Goal: Communication & Community: Answer question/provide support

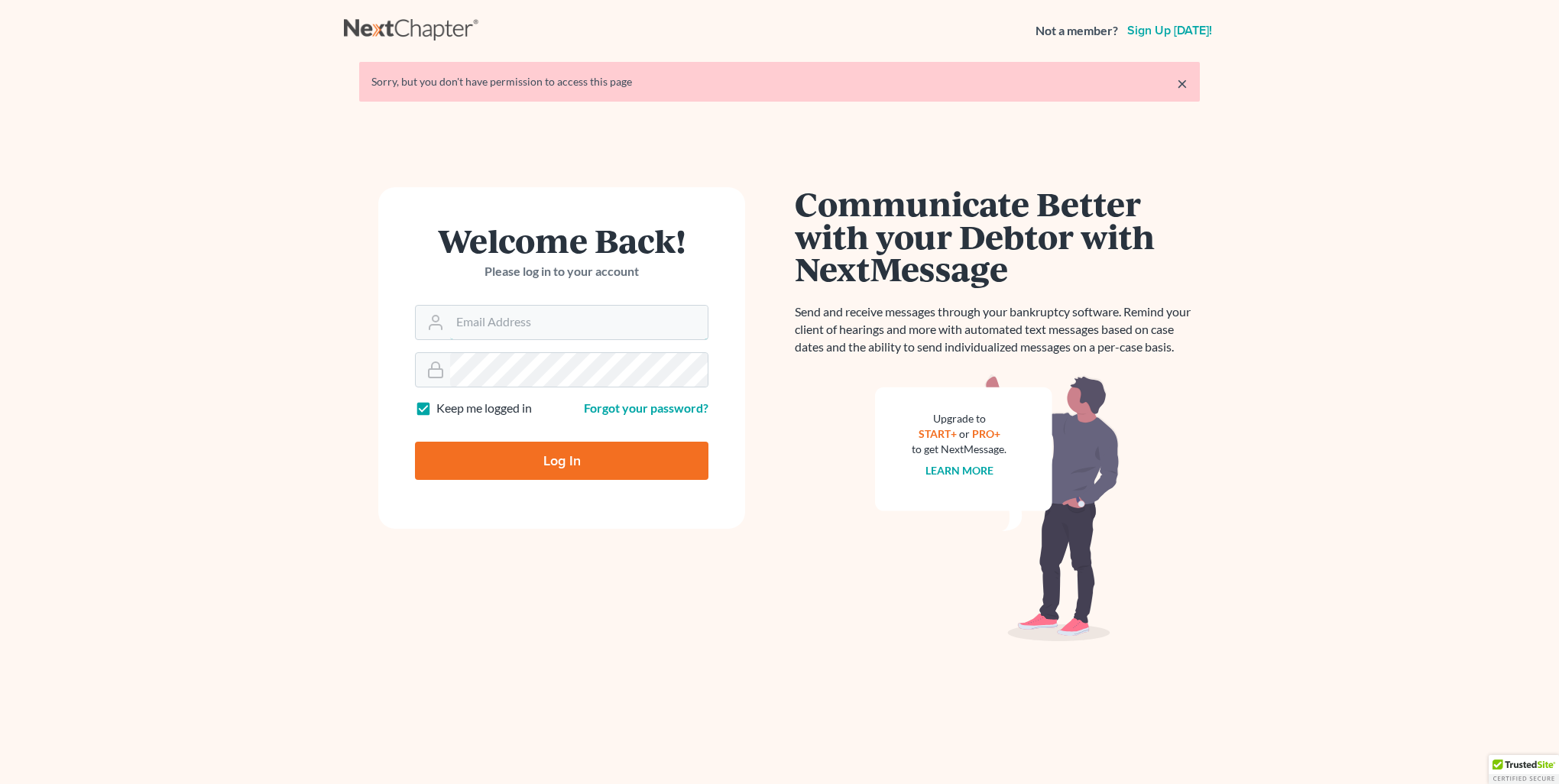
type input "[PERSON_NAME][EMAIL_ADDRESS][DOMAIN_NAME]"
click at [540, 467] on input "Log In" at bounding box center [562, 460] width 293 height 38
type input "Thinking..."
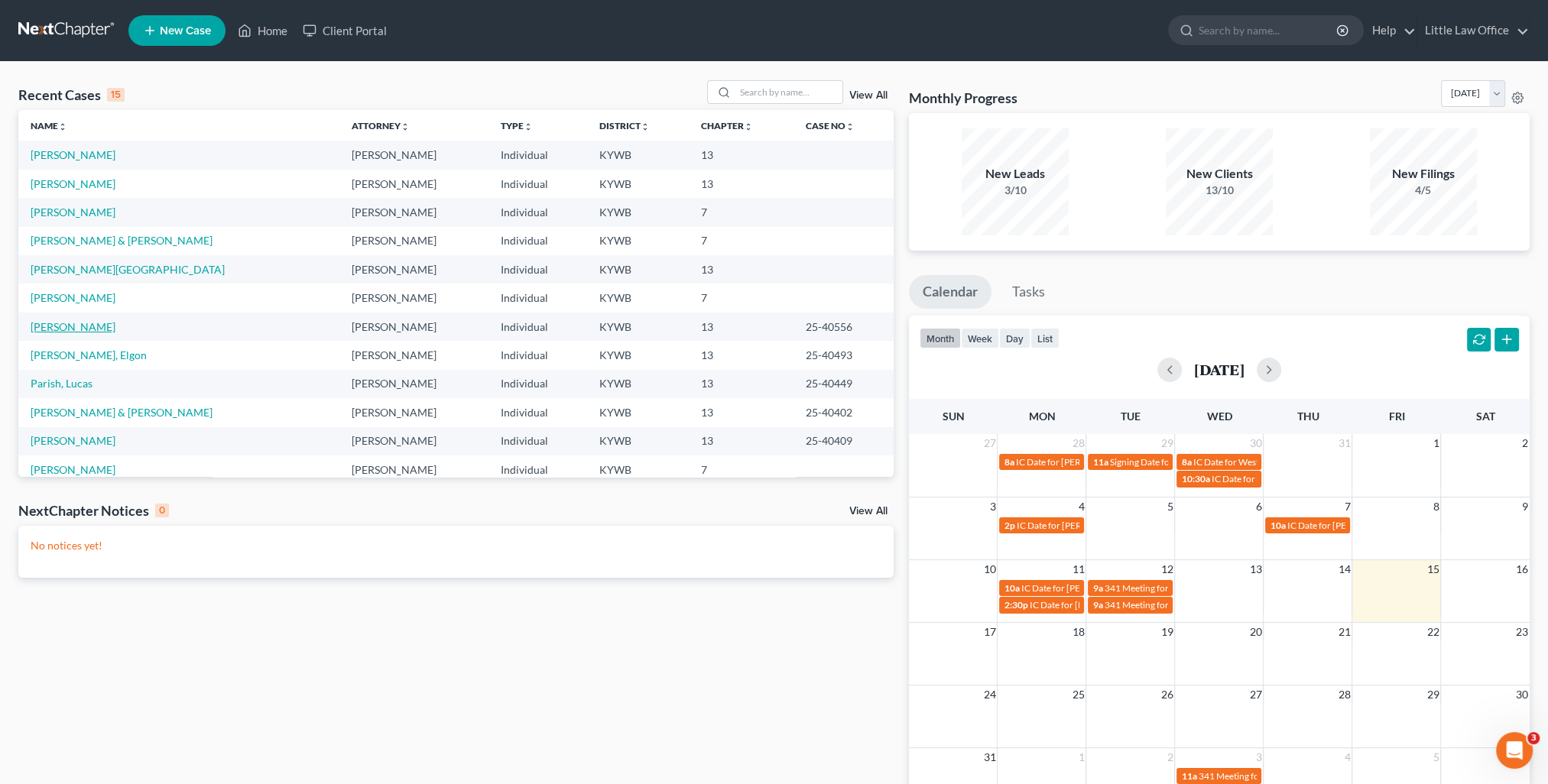
click at [56, 329] on link "[PERSON_NAME]" at bounding box center [72, 326] width 85 height 13
select select "0"
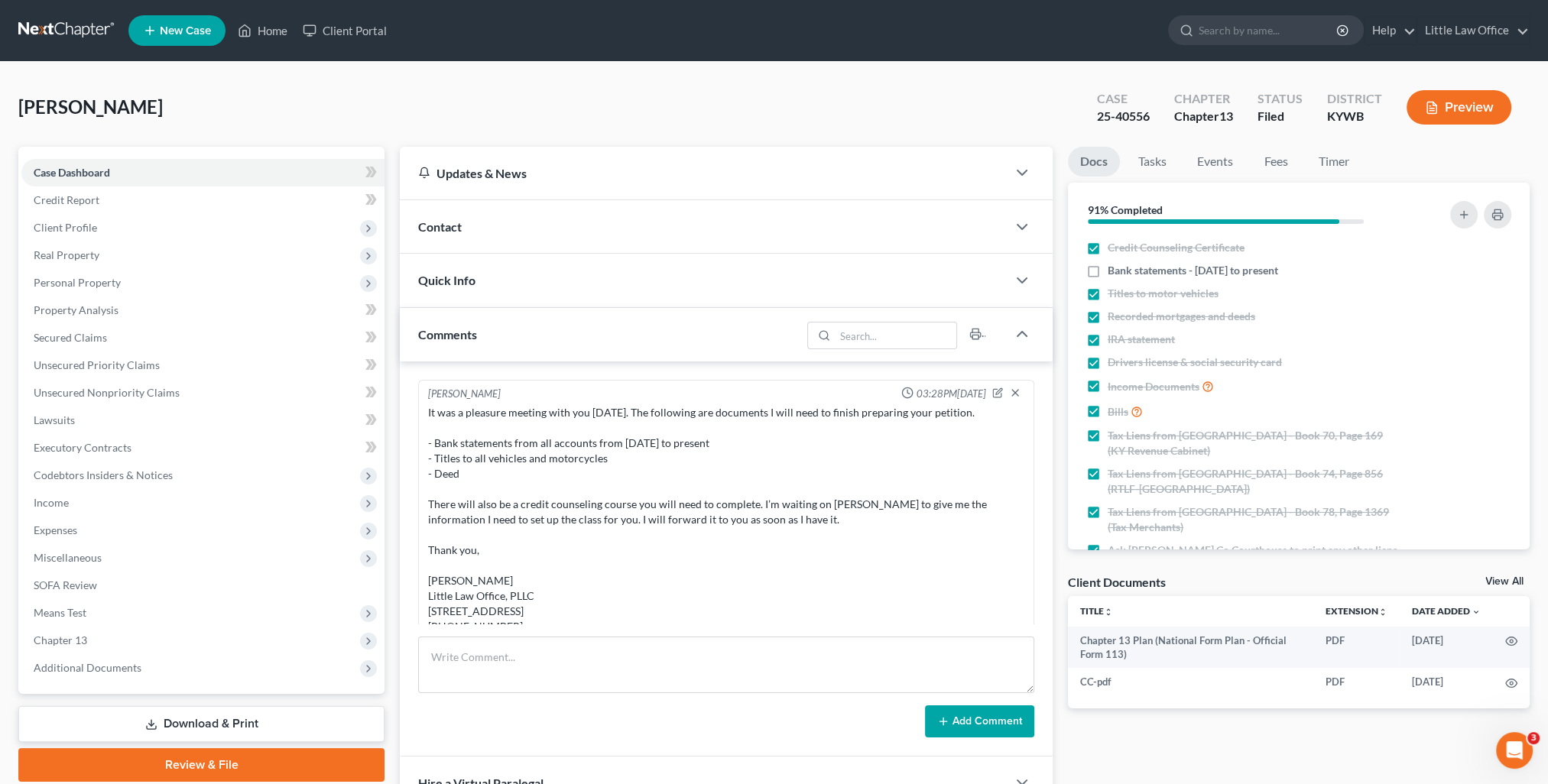
scroll to position [1753, 0]
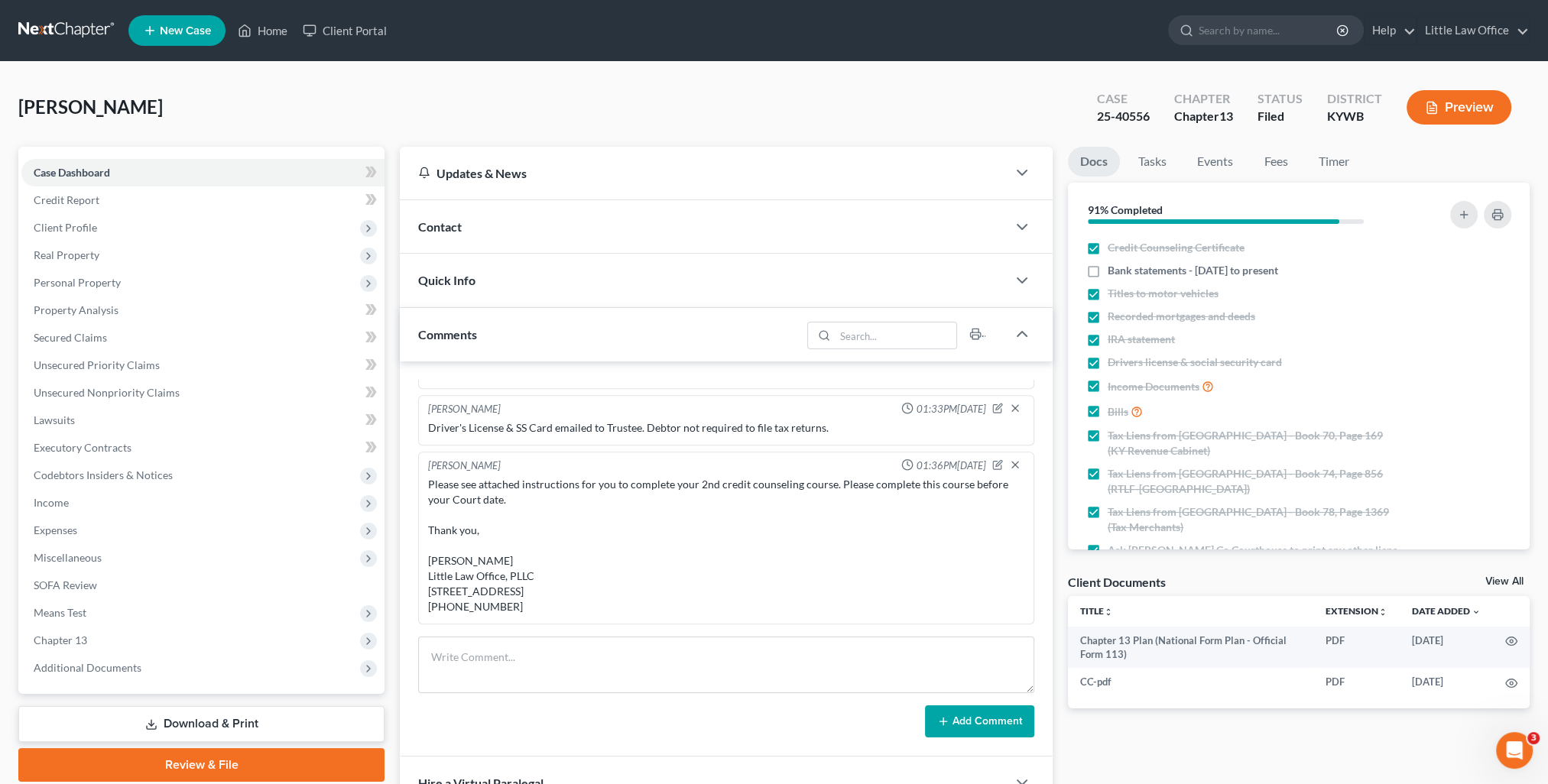
click at [443, 284] on span "Quick Info" at bounding box center [447, 279] width 57 height 15
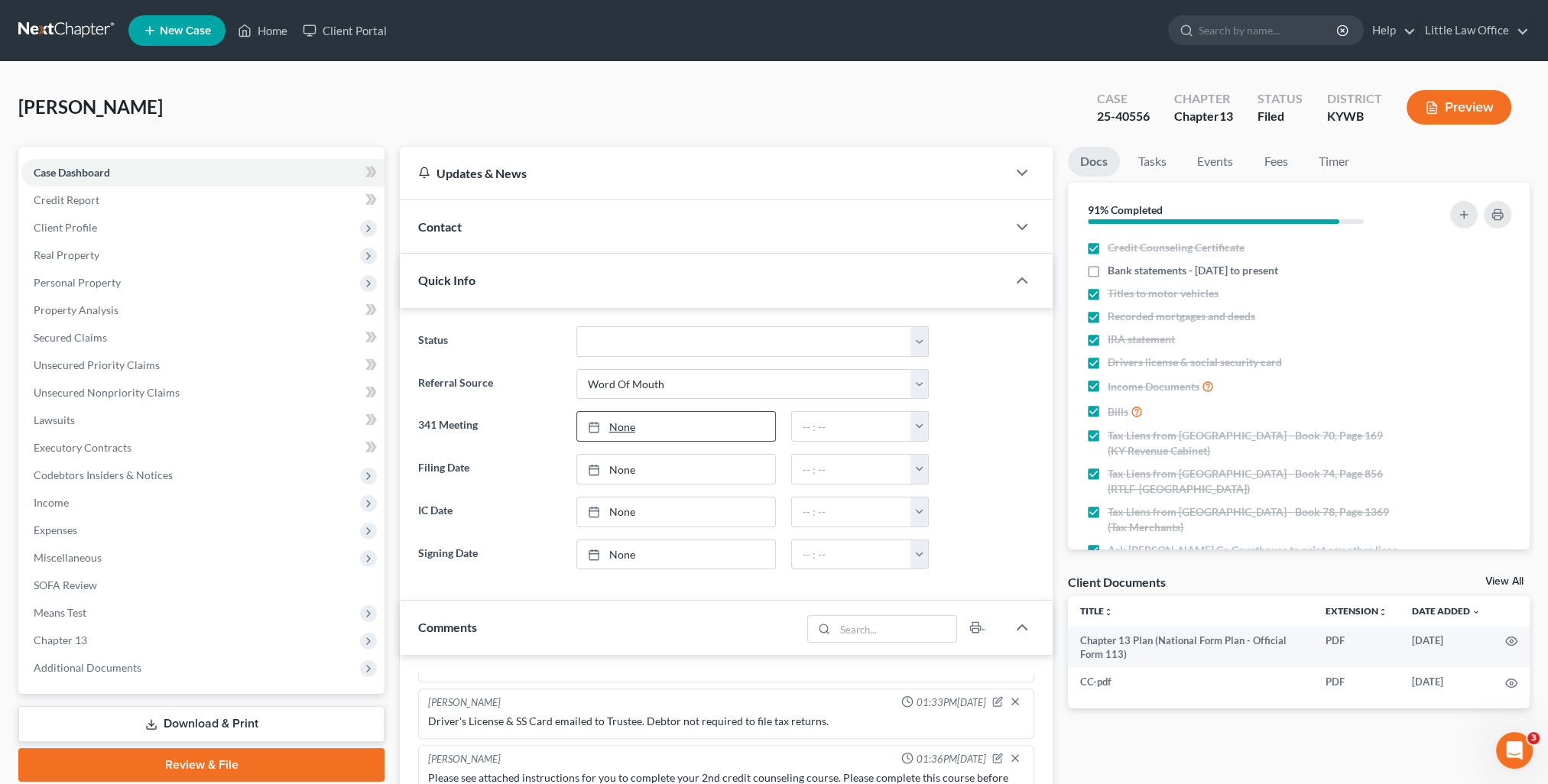
type input "[DATE]"
click at [612, 429] on link "None" at bounding box center [676, 426] width 198 height 29
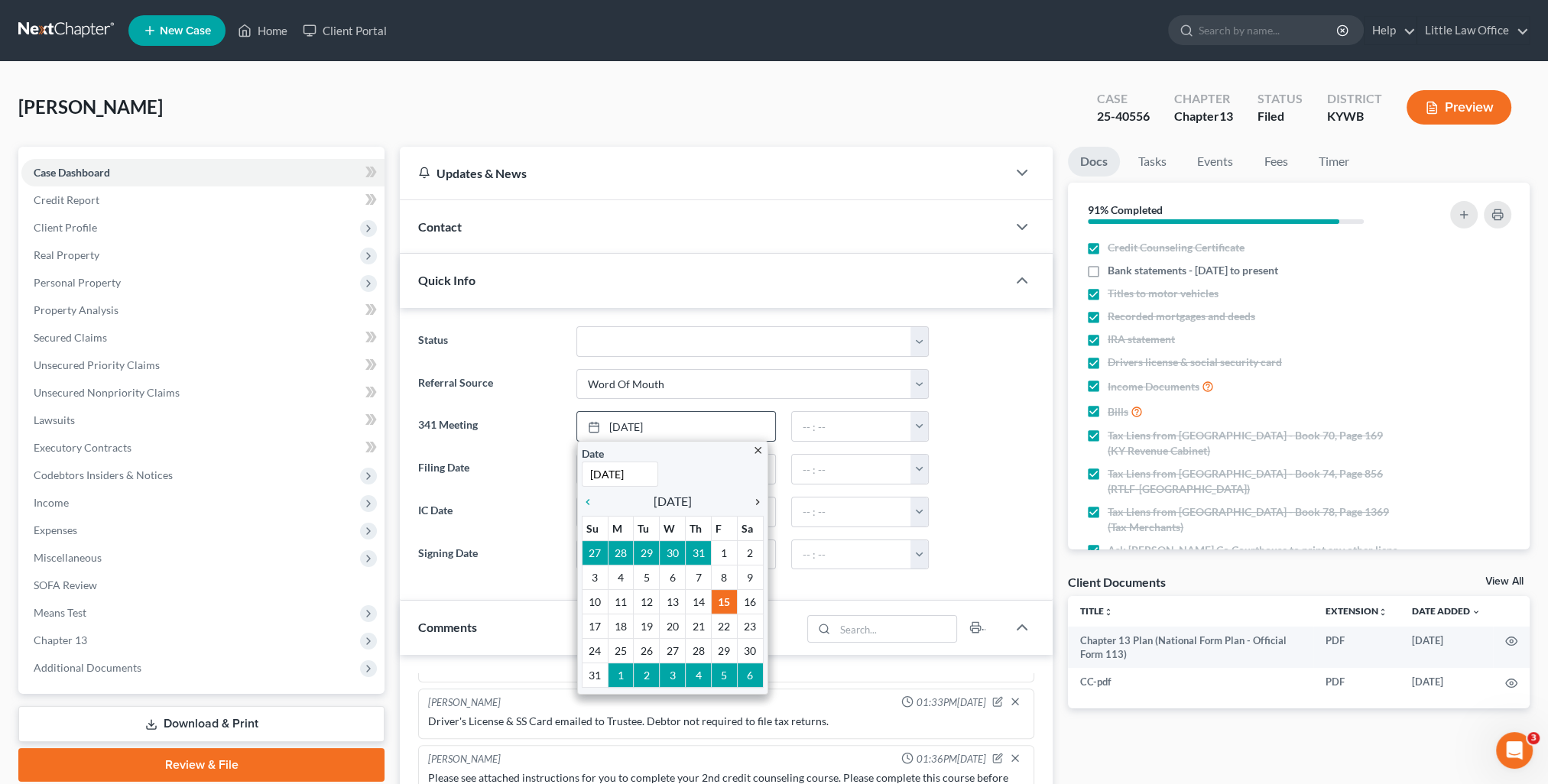
click at [754, 503] on icon "chevron_right" at bounding box center [754, 502] width 20 height 12
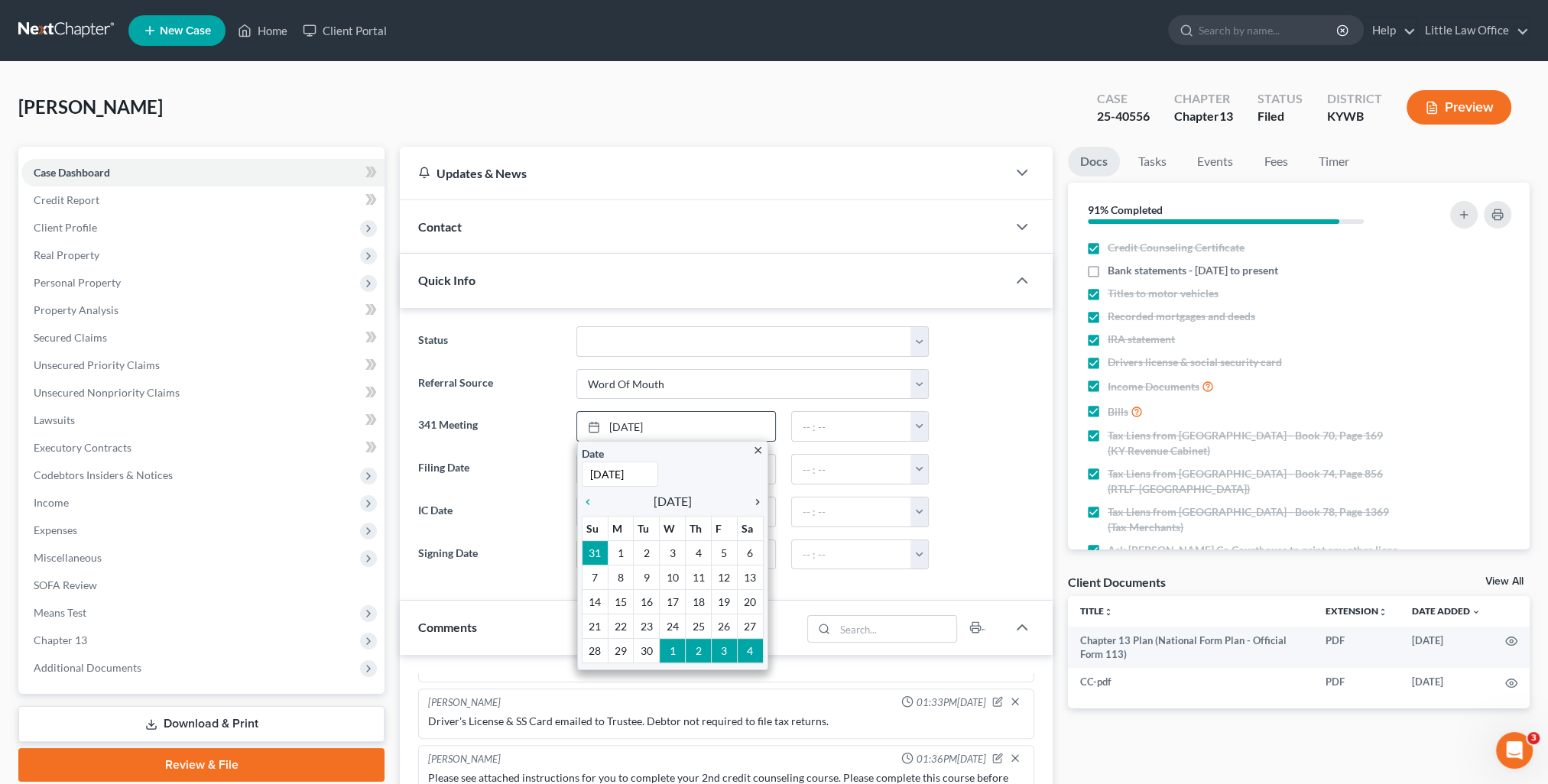
click at [756, 503] on icon "chevron_right" at bounding box center [754, 502] width 20 height 12
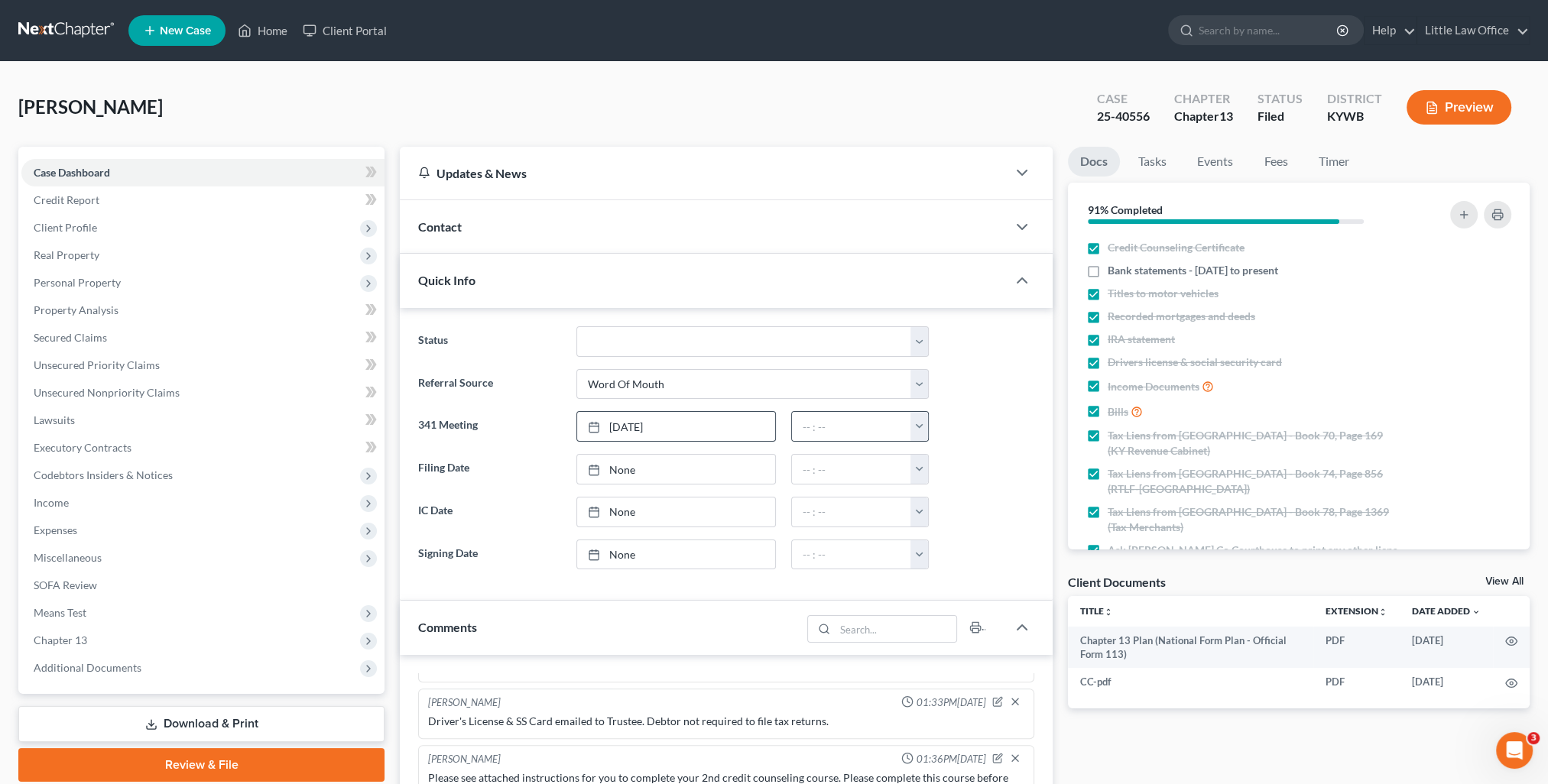
click at [916, 425] on button "button" at bounding box center [919, 426] width 18 height 29
click at [937, 564] on link "9:30am" at bounding box center [954, 566] width 85 height 26
type input "9:30am"
click at [468, 220] on div "Contact" at bounding box center [704, 227] width 607 height 53
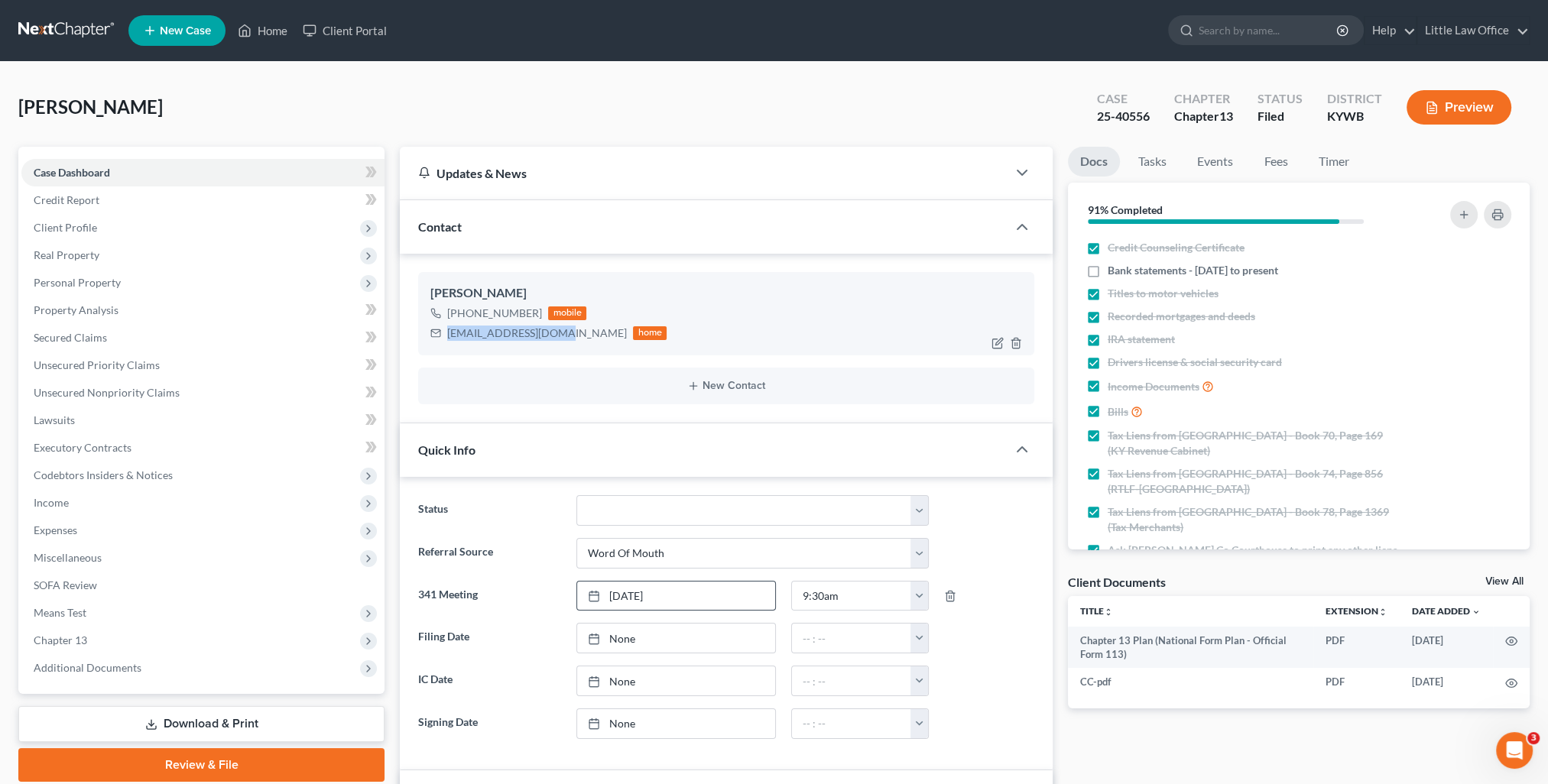
drag, startPoint x: 449, startPoint y: 335, endPoint x: 560, endPoint y: 347, distance: 111.6
click at [560, 347] on div "[PERSON_NAME] [PHONE_NUMBER] mobile [EMAIL_ADDRESS][DOMAIN_NAME] home" at bounding box center [725, 313] width 616 height 82
copy div "[EMAIL_ADDRESS][DOMAIN_NAME]"
click at [722, 460] on div "Quick Info" at bounding box center [704, 449] width 607 height 53
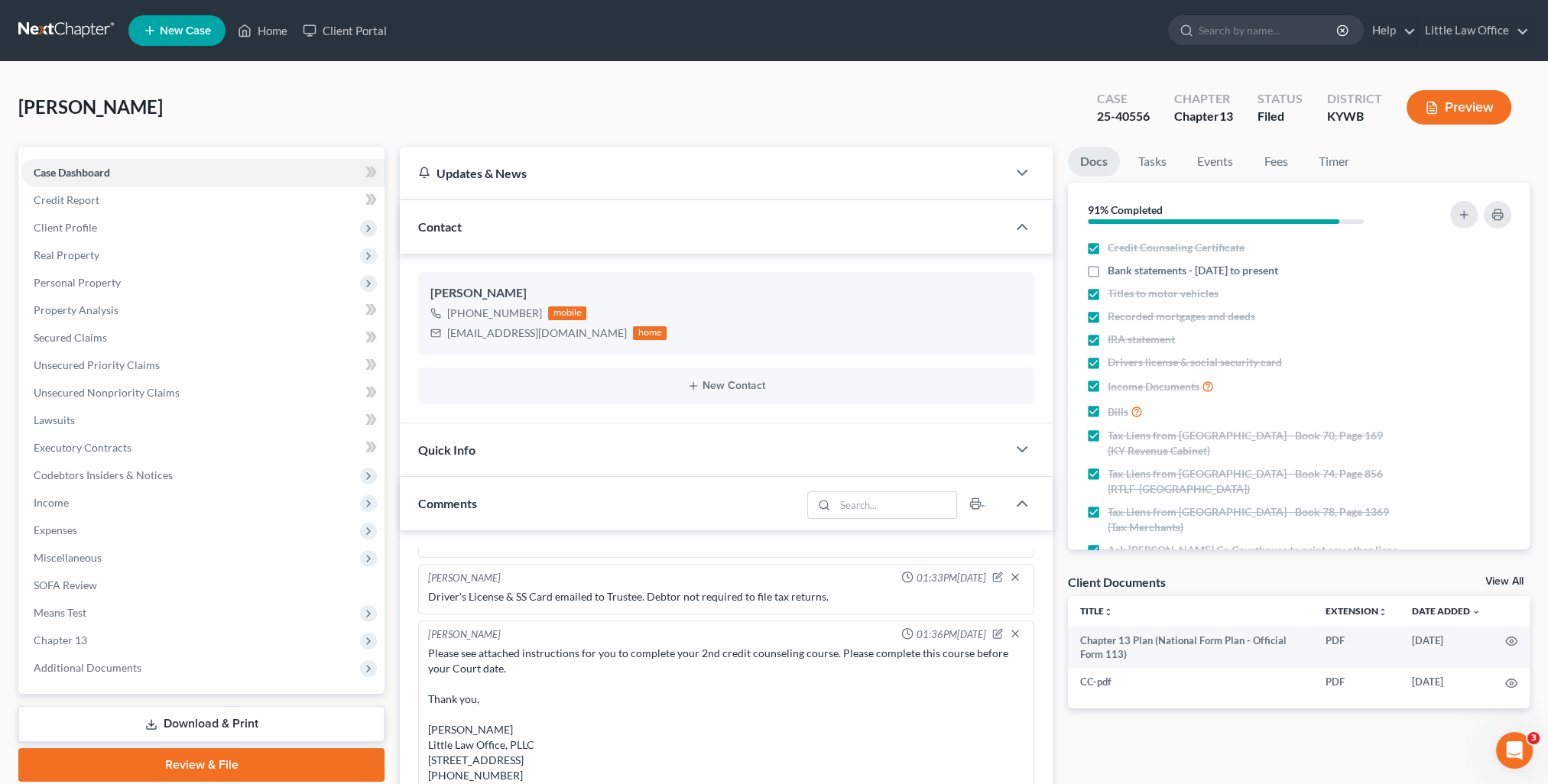
scroll to position [76, 0]
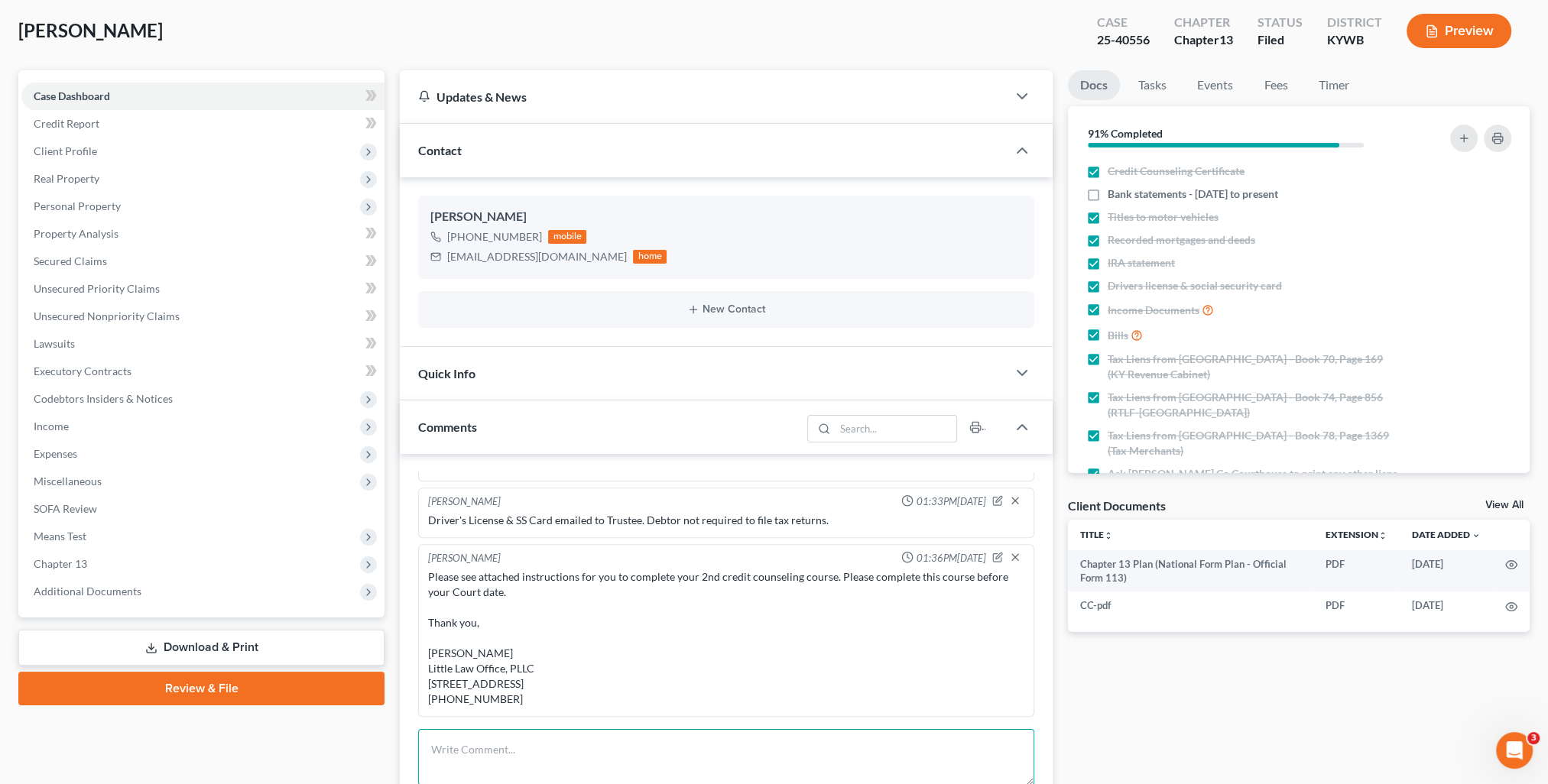
click at [605, 748] on textarea at bounding box center [725, 757] width 616 height 57
paste textarea "[PERSON_NAME], Your Court date is [DATE] 9:30 AM and will be held at our office…"
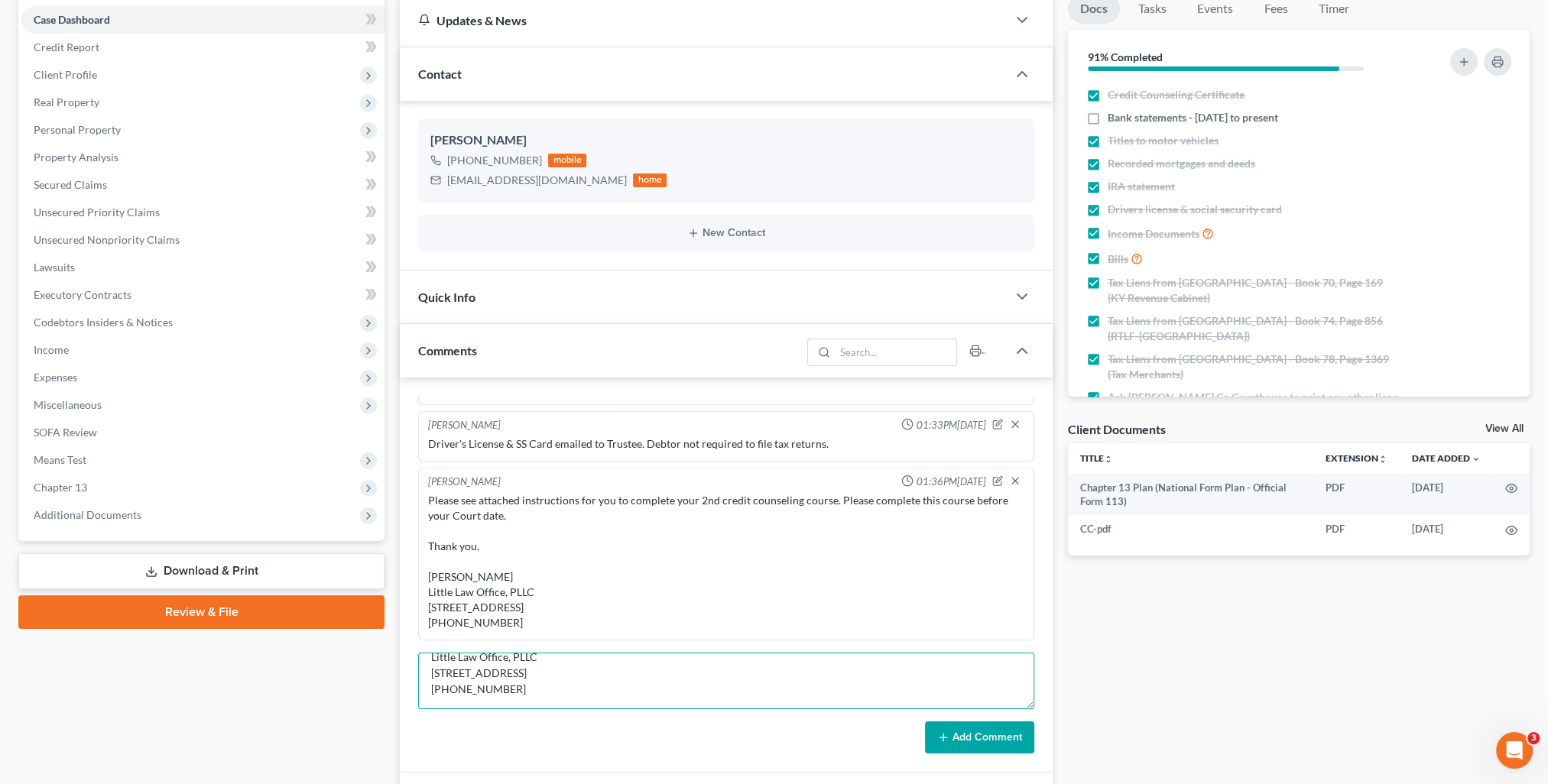
scroll to position [229, 0]
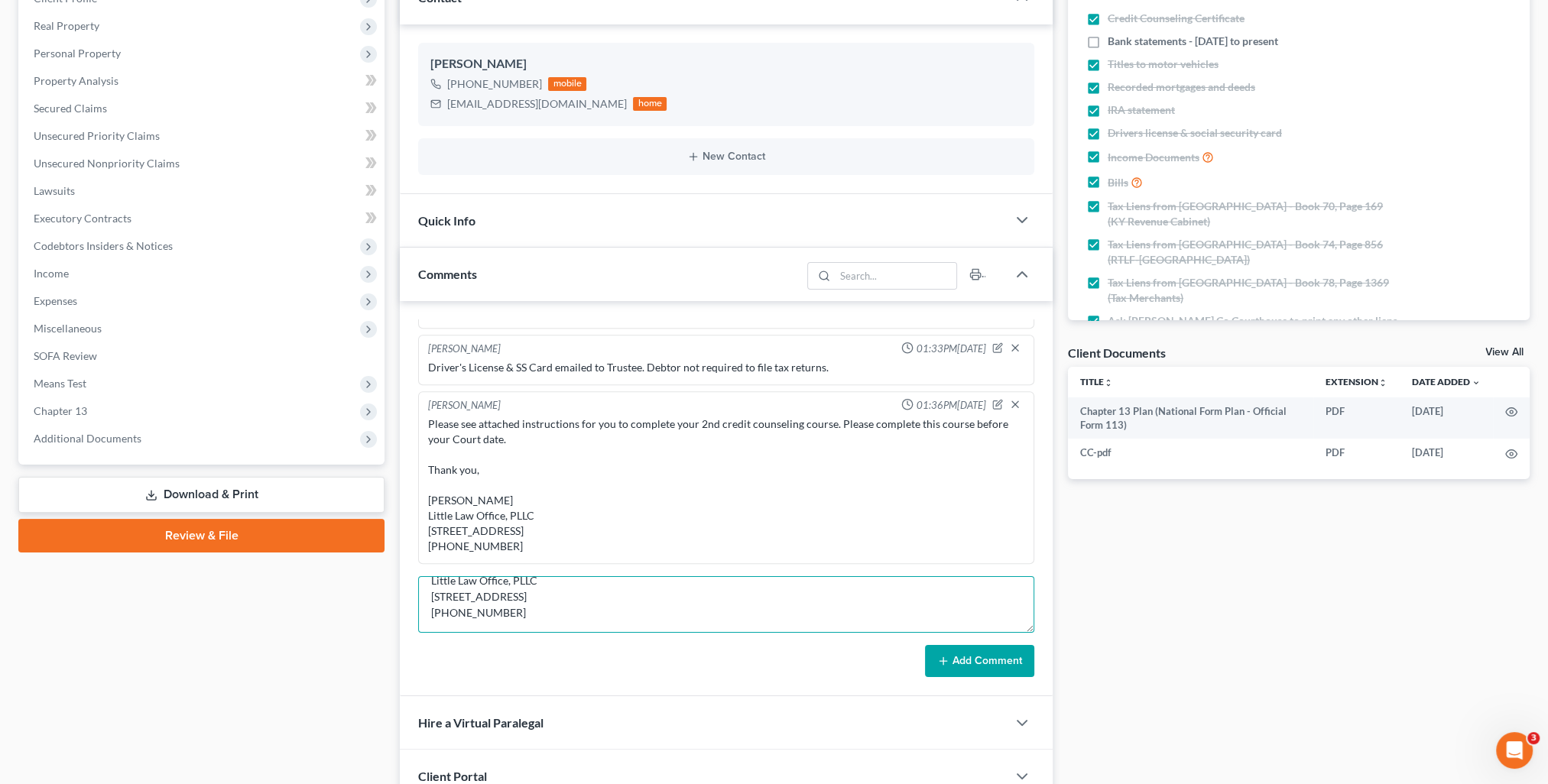
type textarea "[PERSON_NAME], Your Court date is [DATE] 9:30 AM and will be held at our office…"
click at [965, 661] on button "Add Comment" at bounding box center [979, 661] width 110 height 32
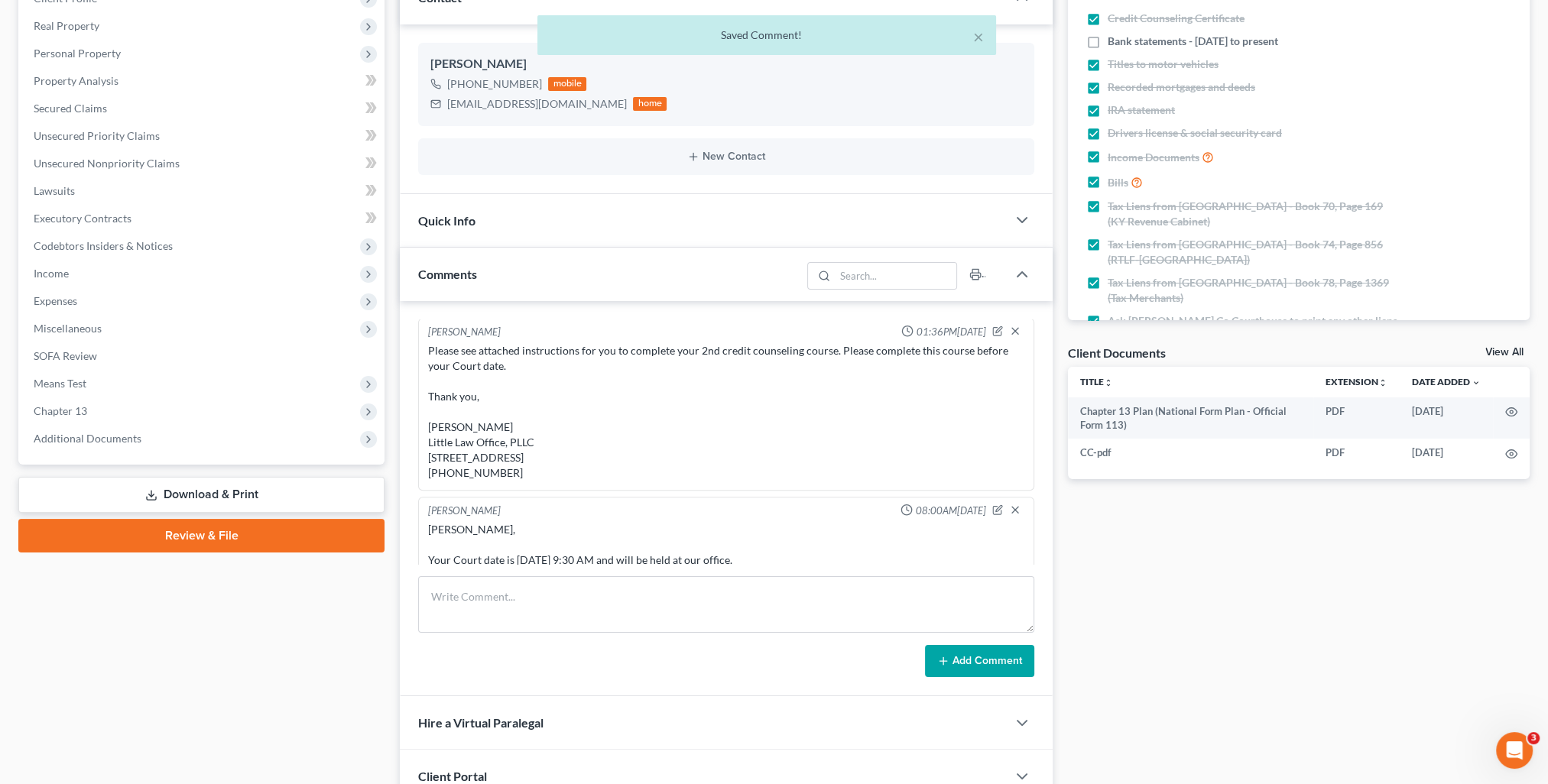
scroll to position [1962, 0]
